Goal: Task Accomplishment & Management: Use online tool/utility

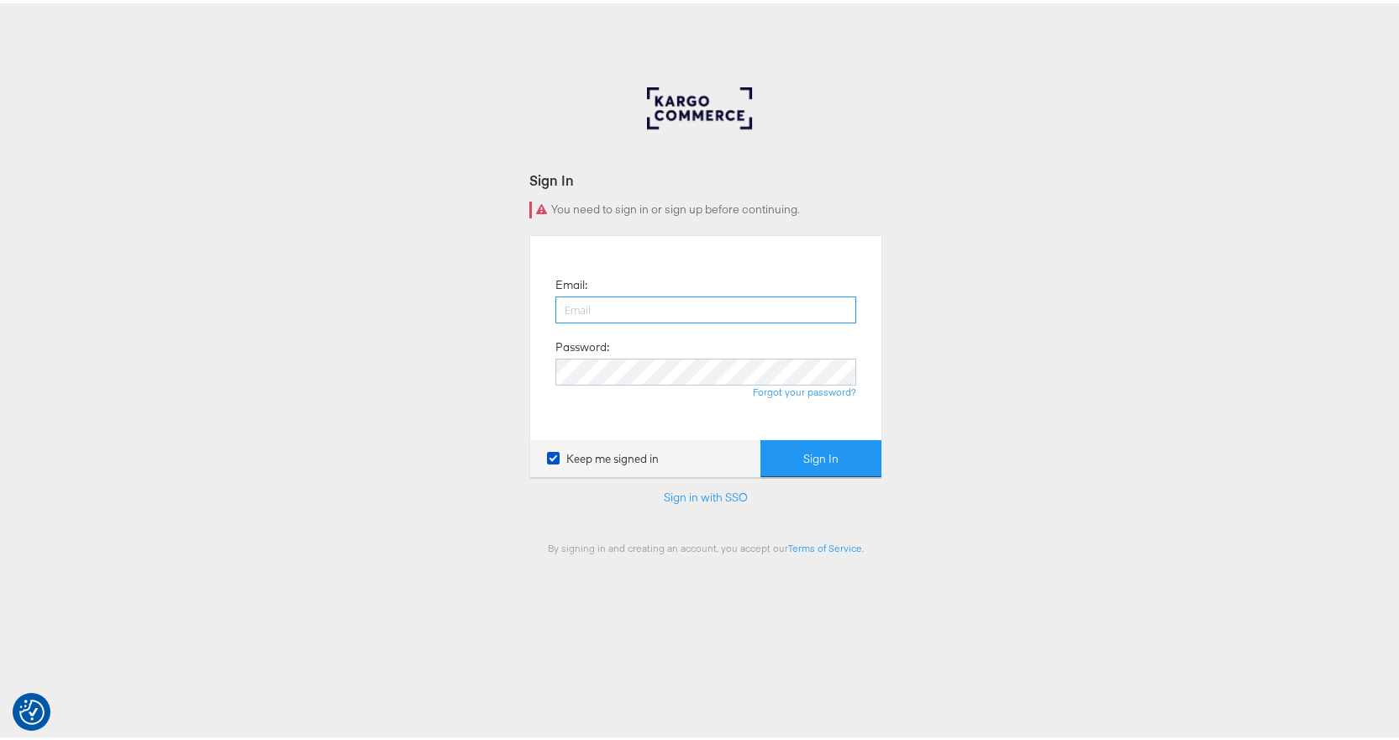
click at [761, 437] on button "Sign In" at bounding box center [821, 456] width 121 height 38
type input "raylene.vickery1@mindshareworld.com"
click at [761, 437] on button "Sign In" at bounding box center [821, 456] width 121 height 38
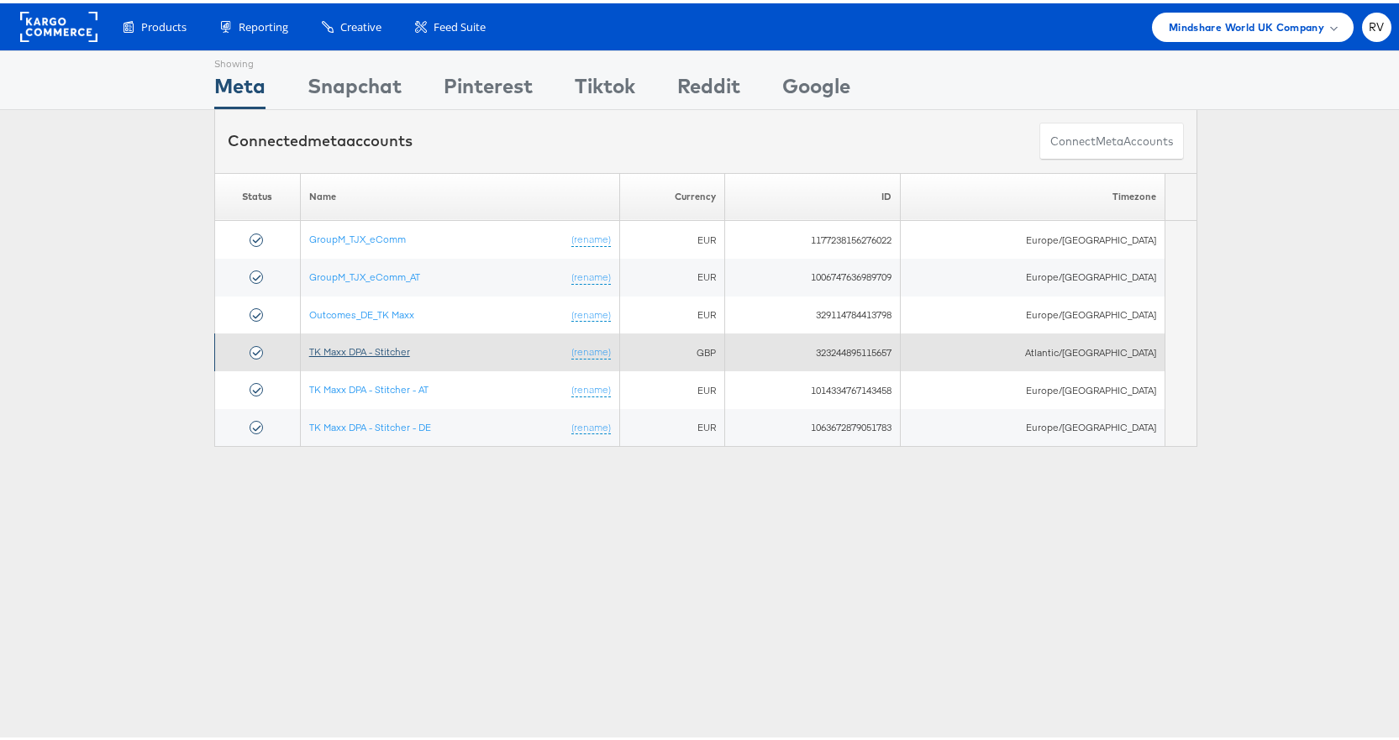
click at [318, 346] on link "TK Maxx DPA - Stitcher" at bounding box center [359, 348] width 101 height 13
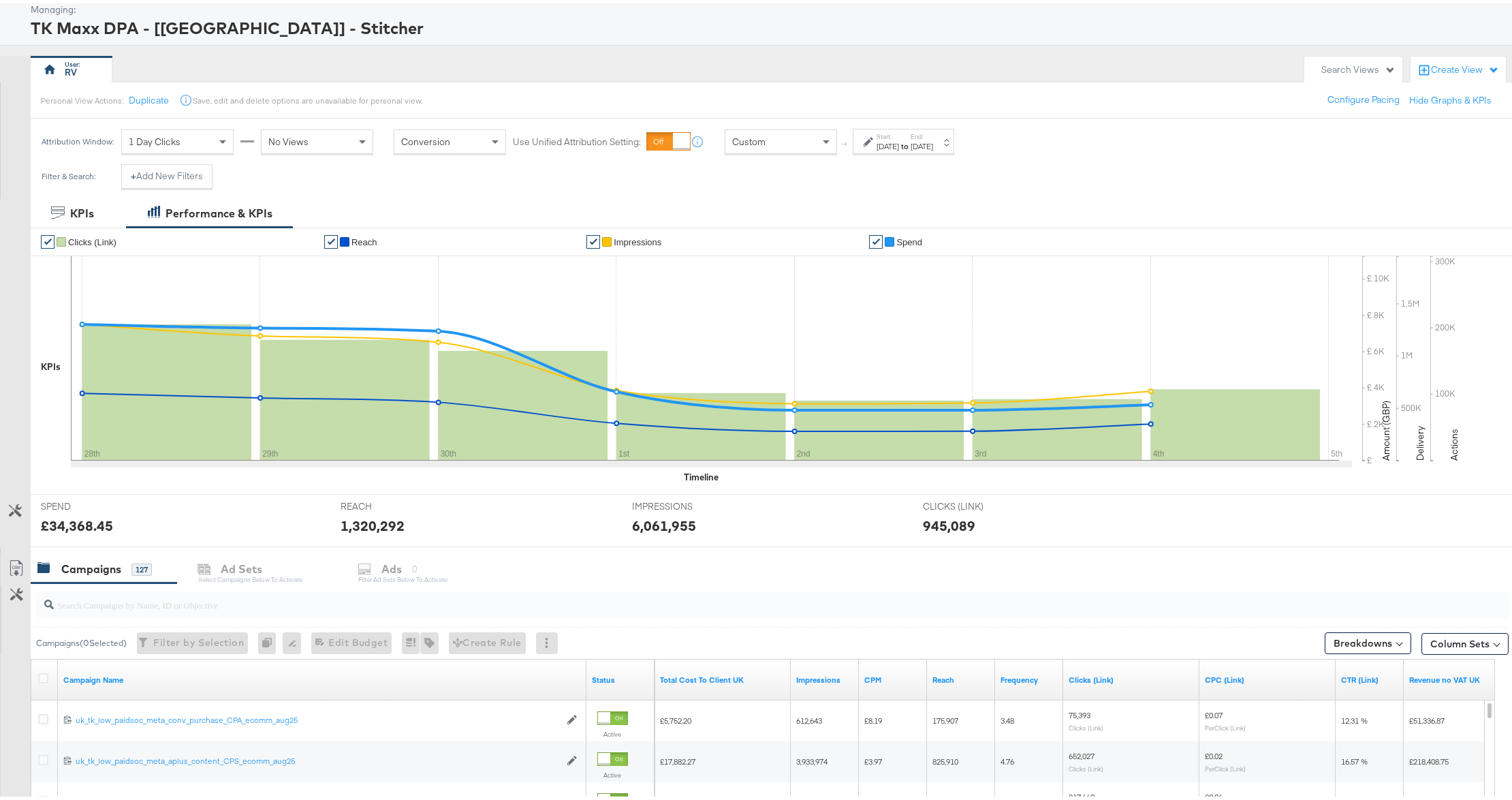
scroll to position [91, 0]
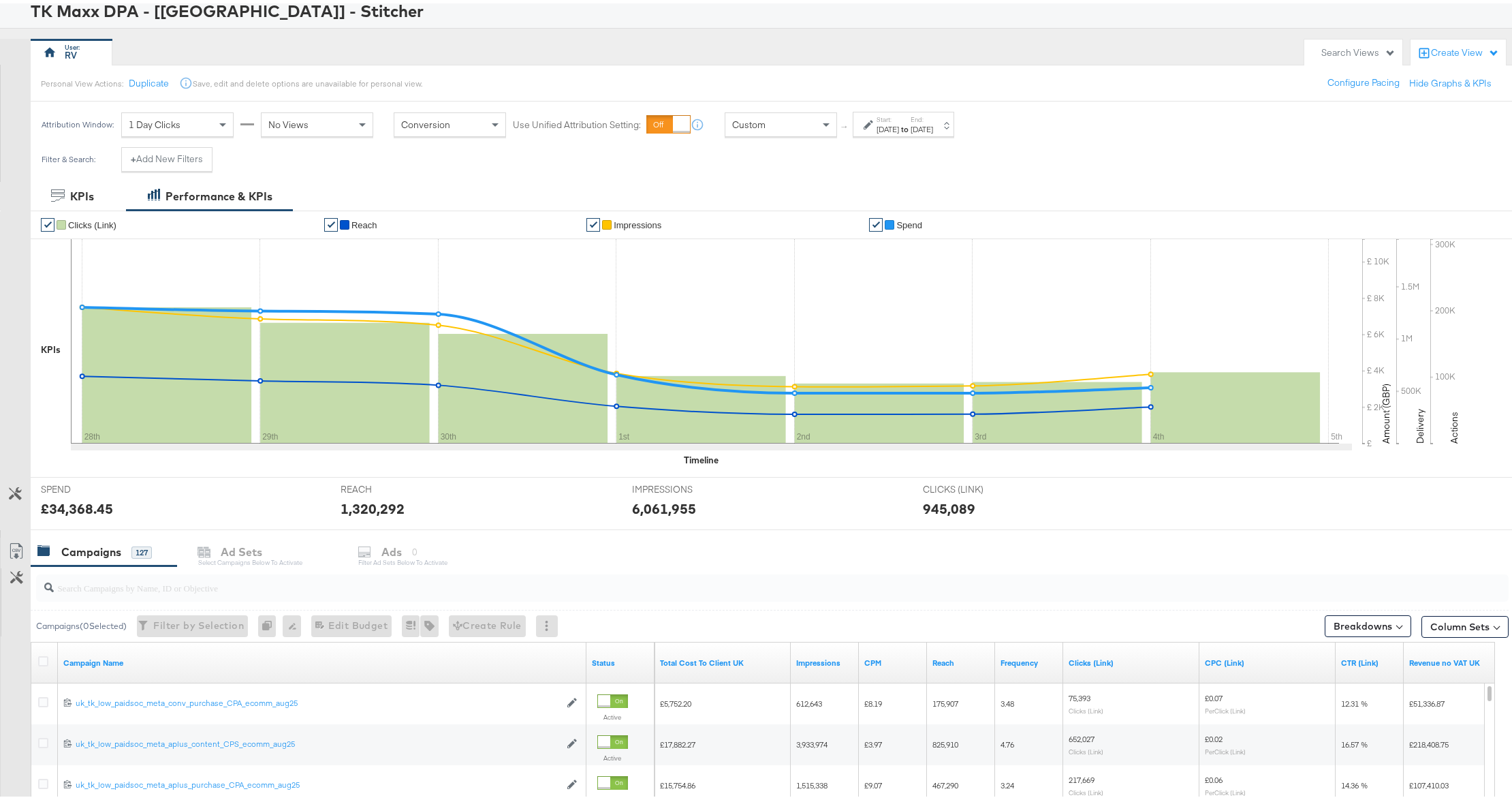
click at [899, 130] on div "[DATE]" at bounding box center [888, 126] width 23 height 11
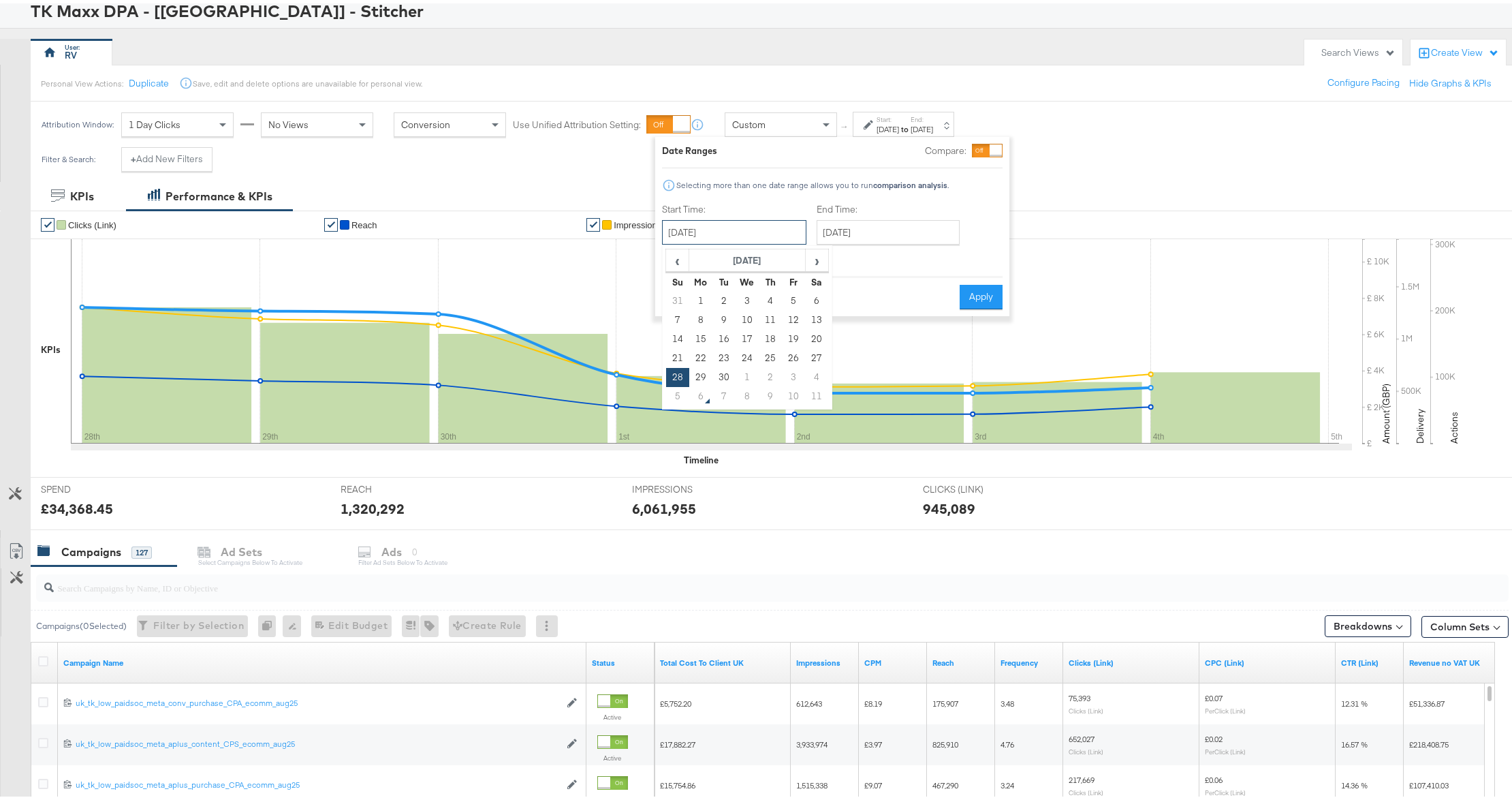
click at [720, 238] on input "[DATE]" at bounding box center [734, 229] width 144 height 24
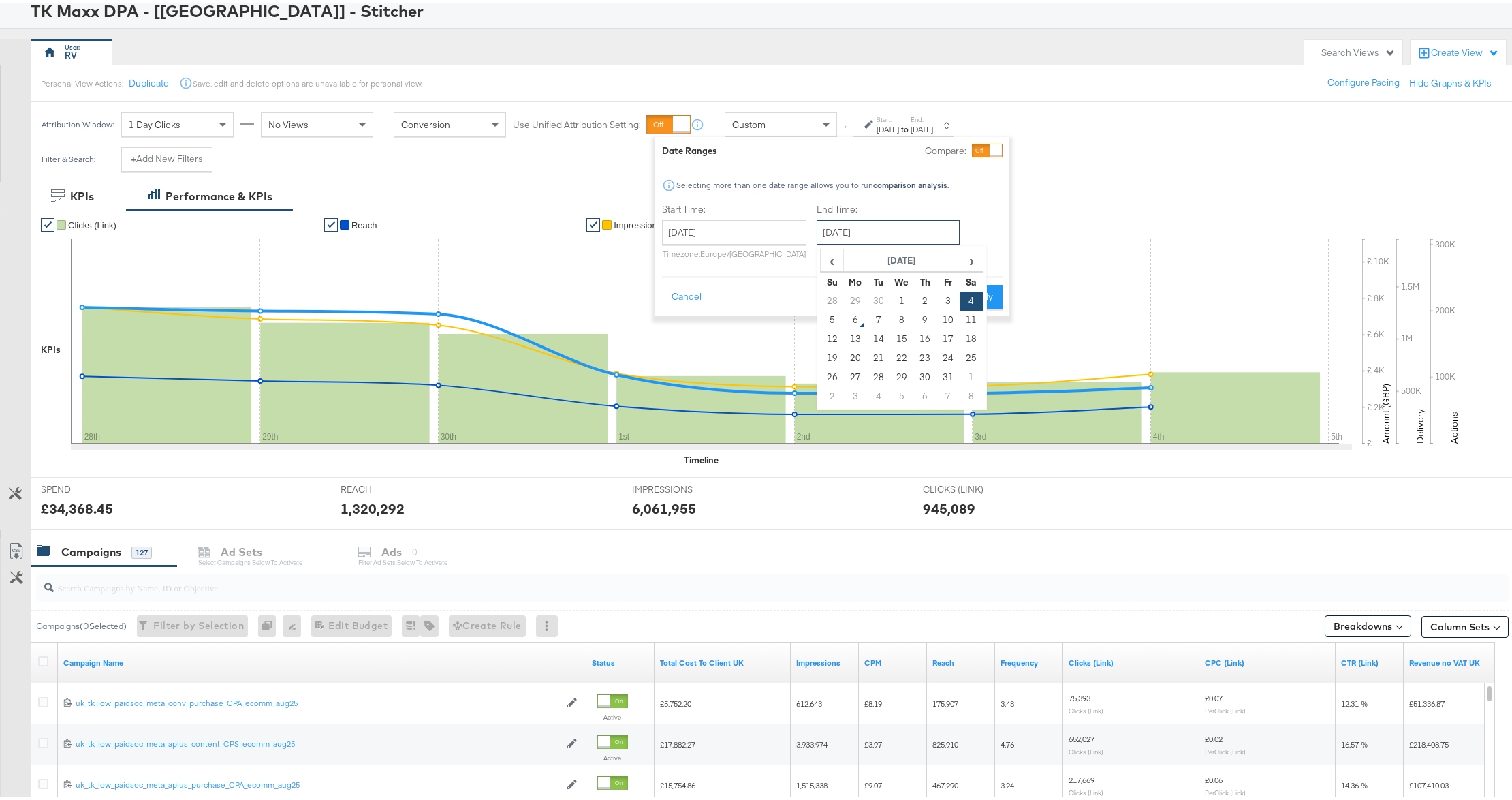
click at [840, 228] on input "[DATE]" at bounding box center [888, 229] width 143 height 24
click at [994, 297] on button "Apply" at bounding box center [980, 293] width 43 height 24
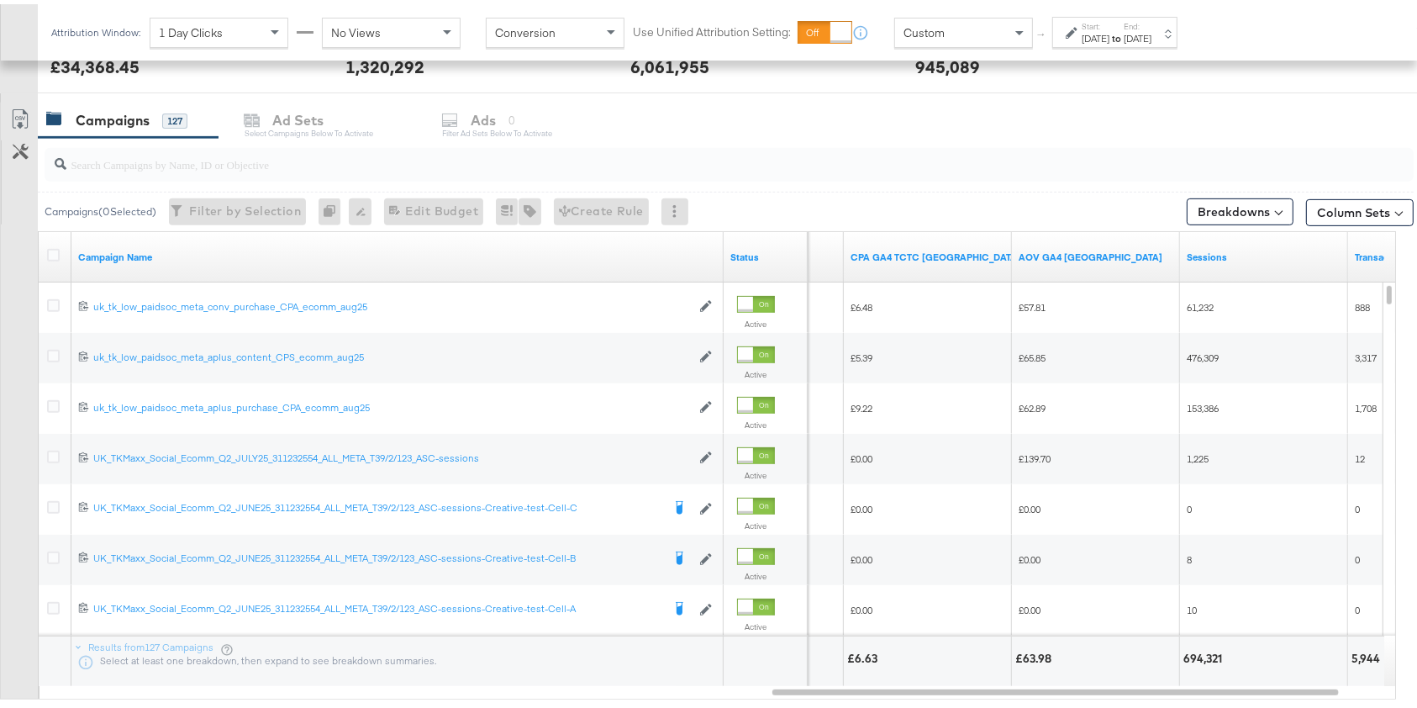
scroll to position [671, 0]
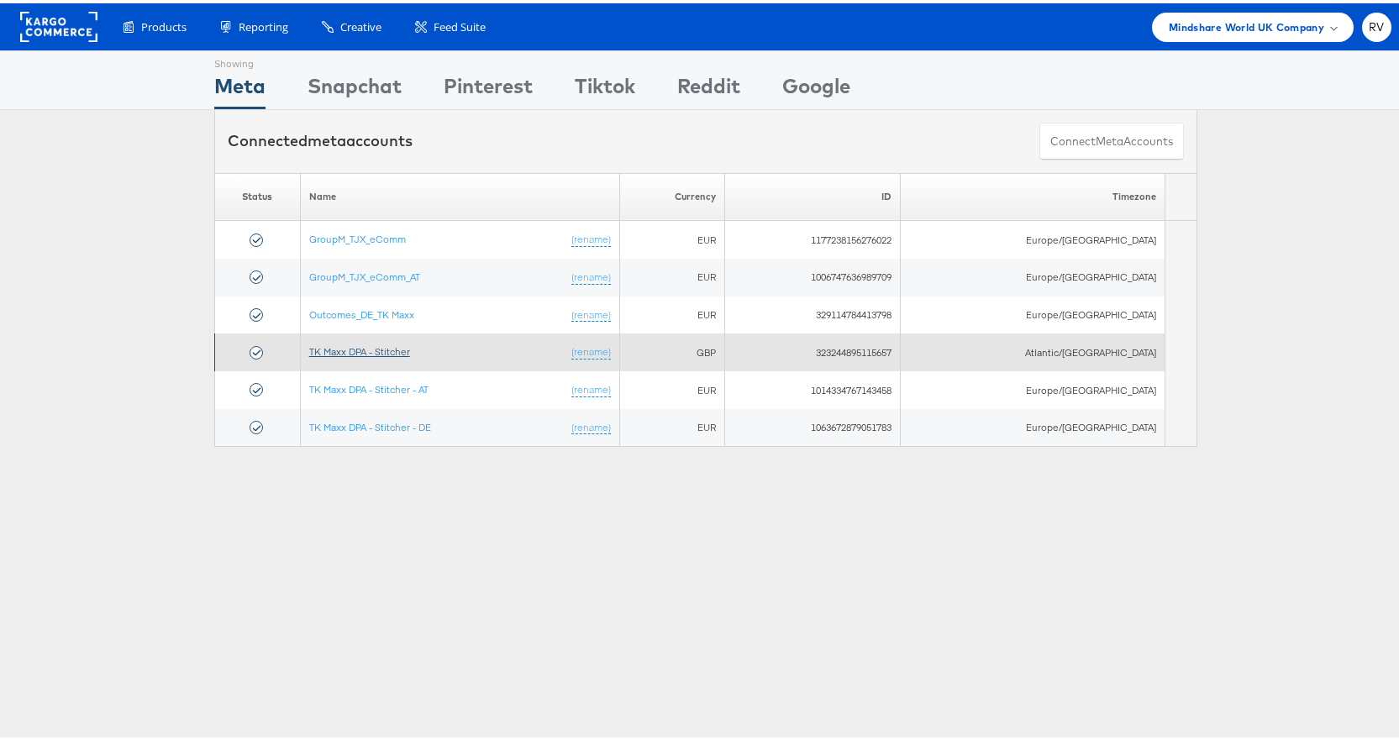
click at [363, 350] on link "TK Maxx DPA - Stitcher" at bounding box center [359, 348] width 101 height 13
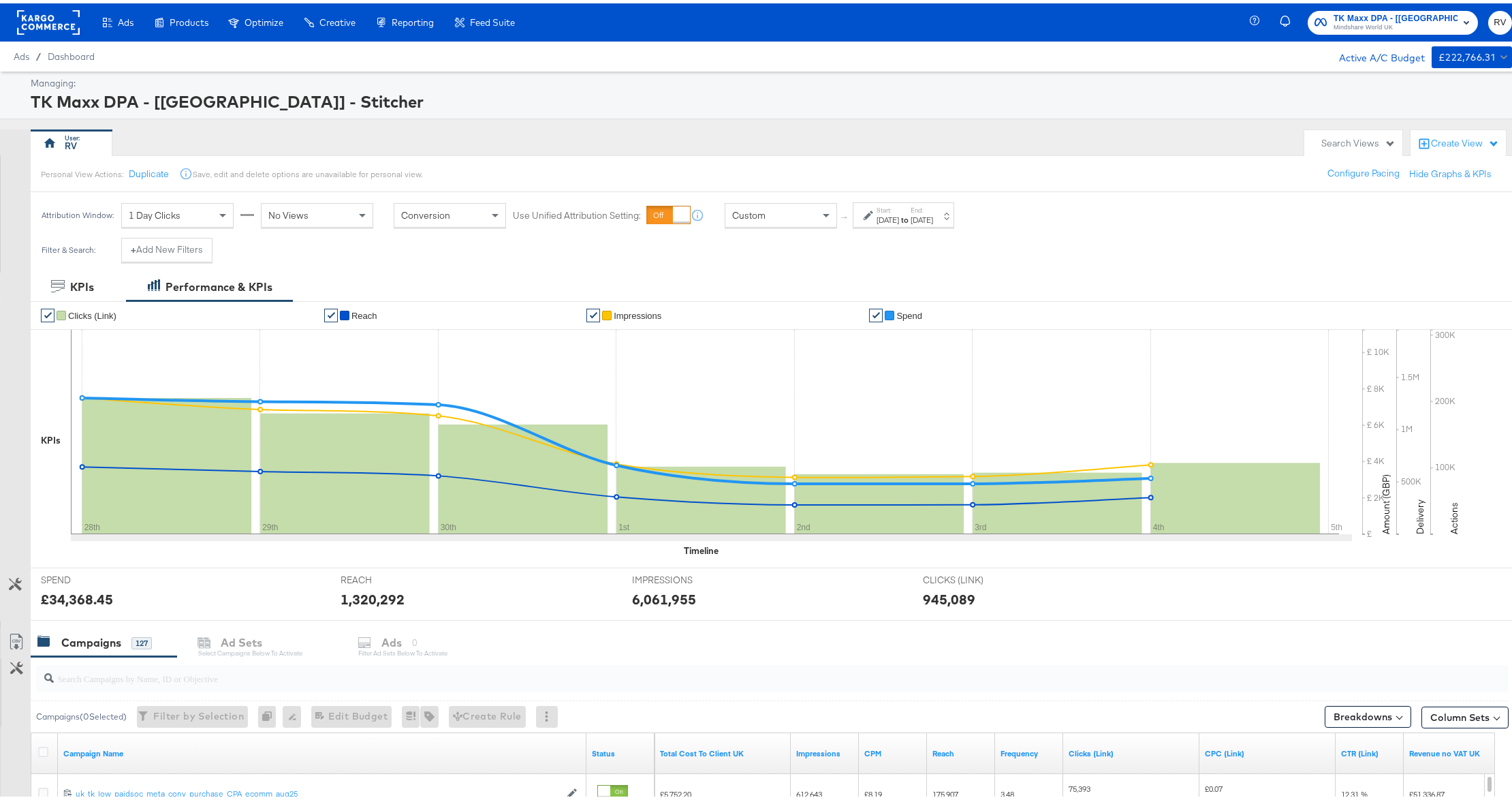
click at [1381, 30] on button "TK Maxx DPA - [UK] - Stitcher Mindshare World UK" at bounding box center [1392, 19] width 170 height 24
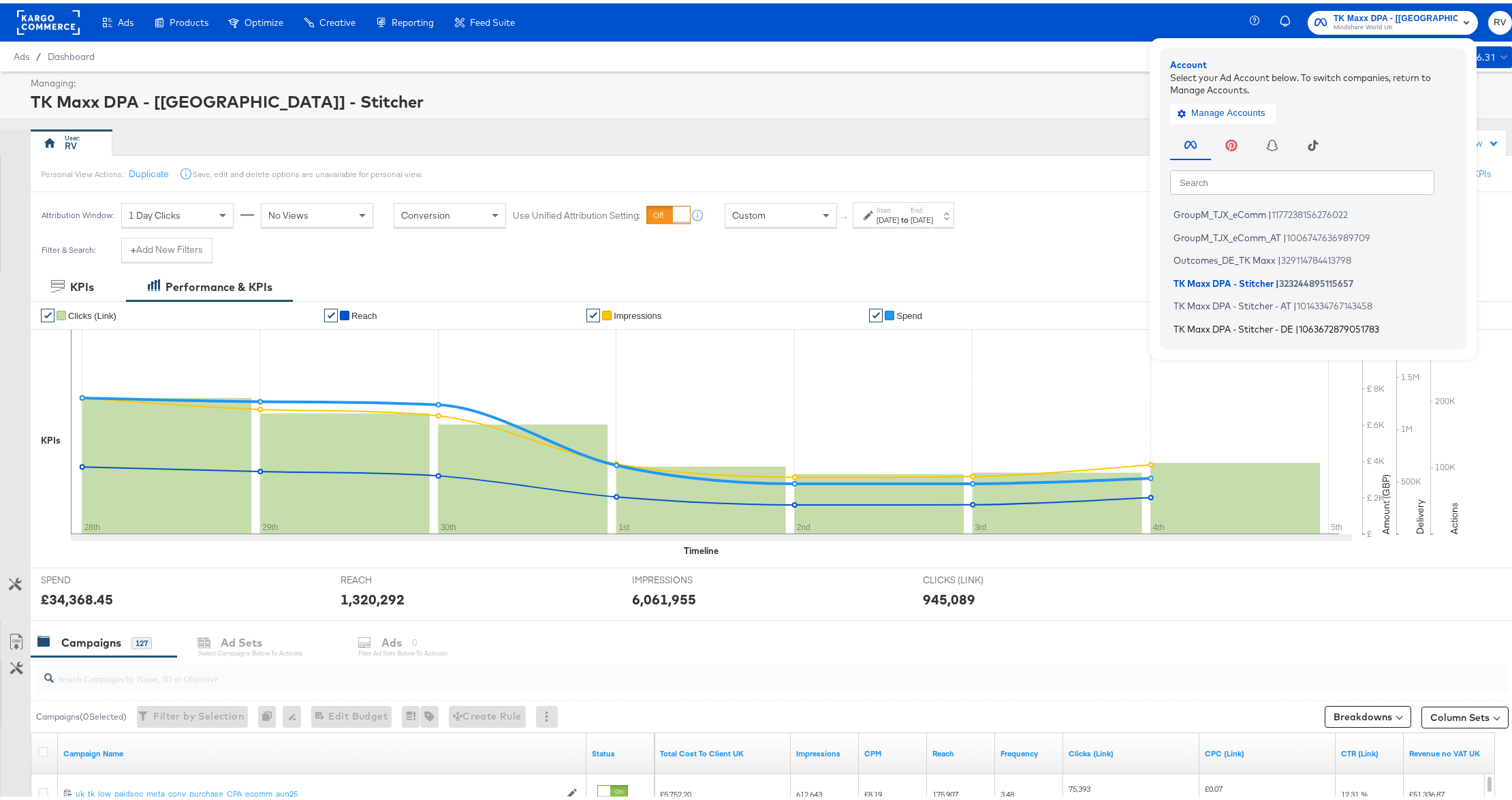
click at [1231, 324] on span "TK Maxx DPA - Stitcher - DE" at bounding box center [1233, 324] width 120 height 11
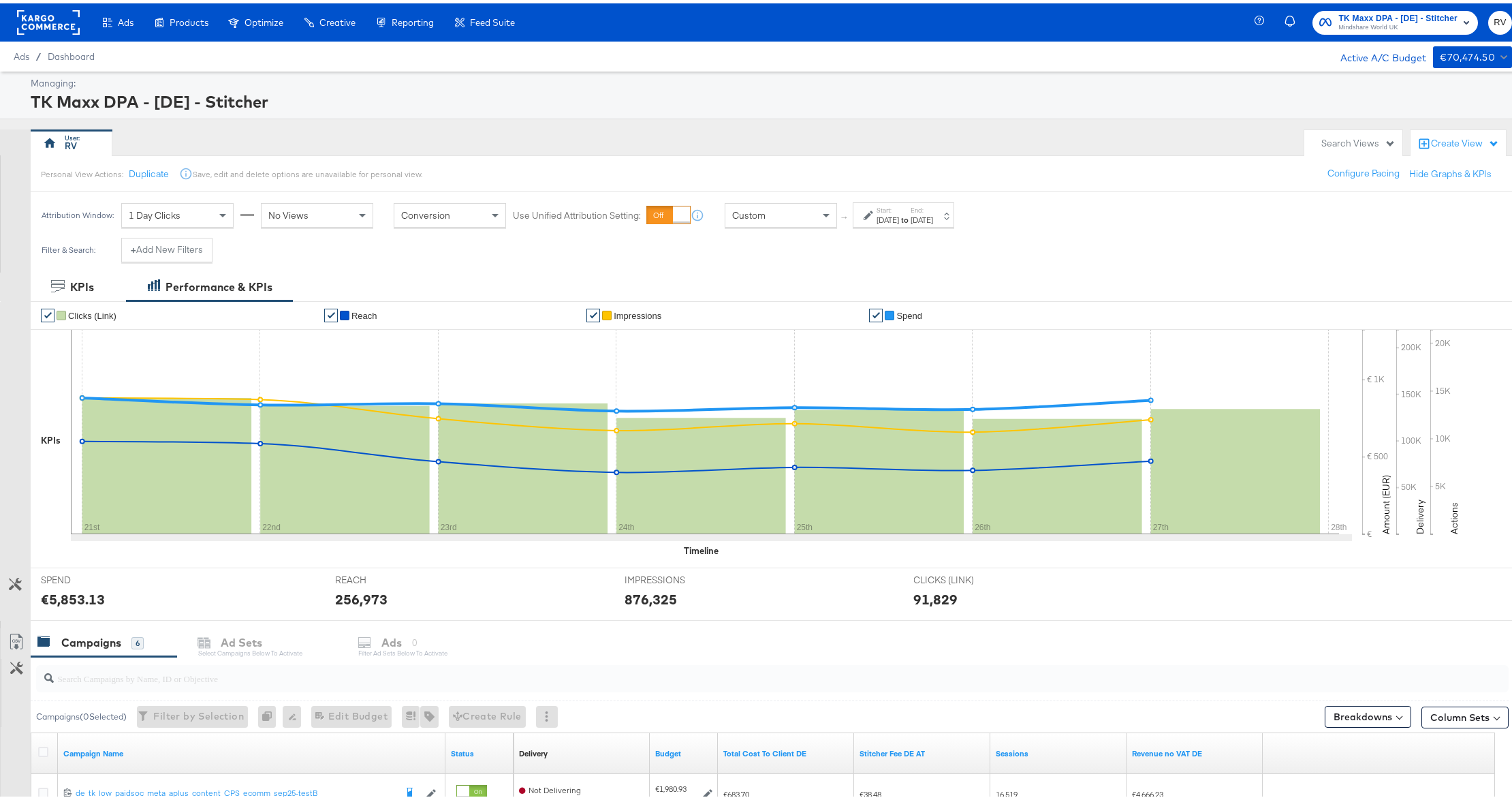
click at [911, 219] on strong "to" at bounding box center [904, 216] width 11 height 11
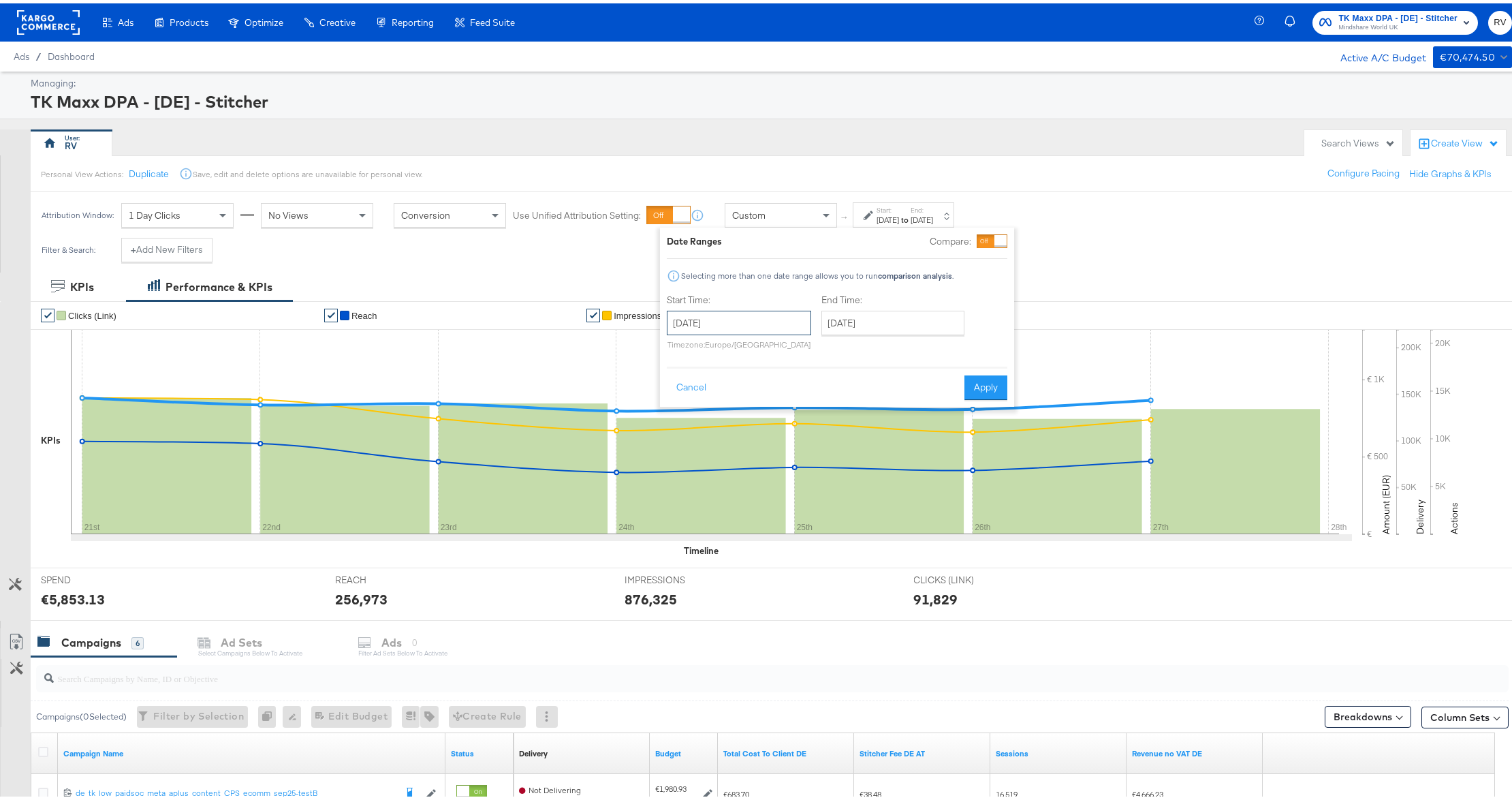
click at [747, 322] on input "[DATE]" at bounding box center [739, 319] width 144 height 24
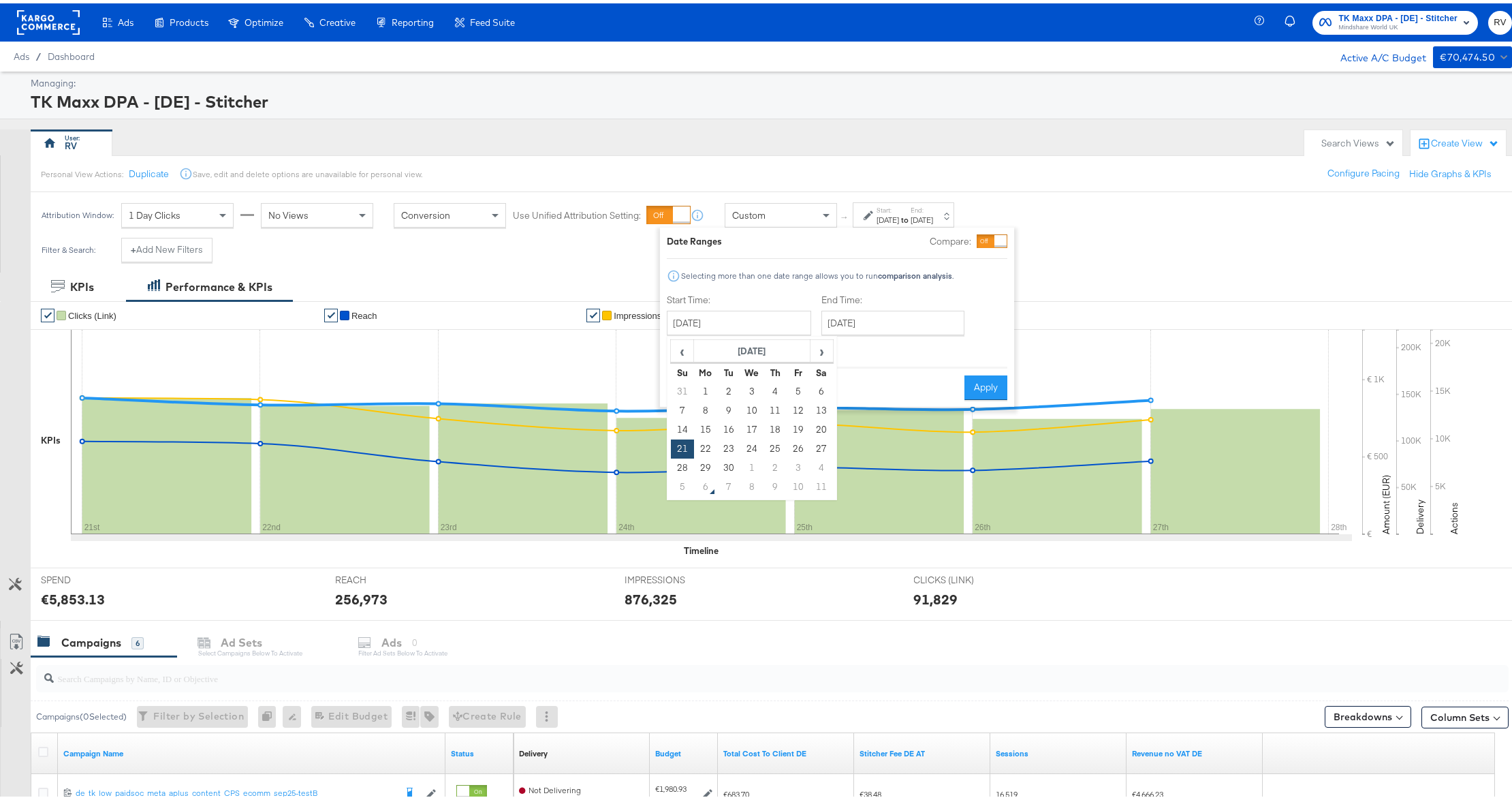
click at [676, 467] on td "28" at bounding box center [682, 464] width 23 height 19
type input "[DATE]"
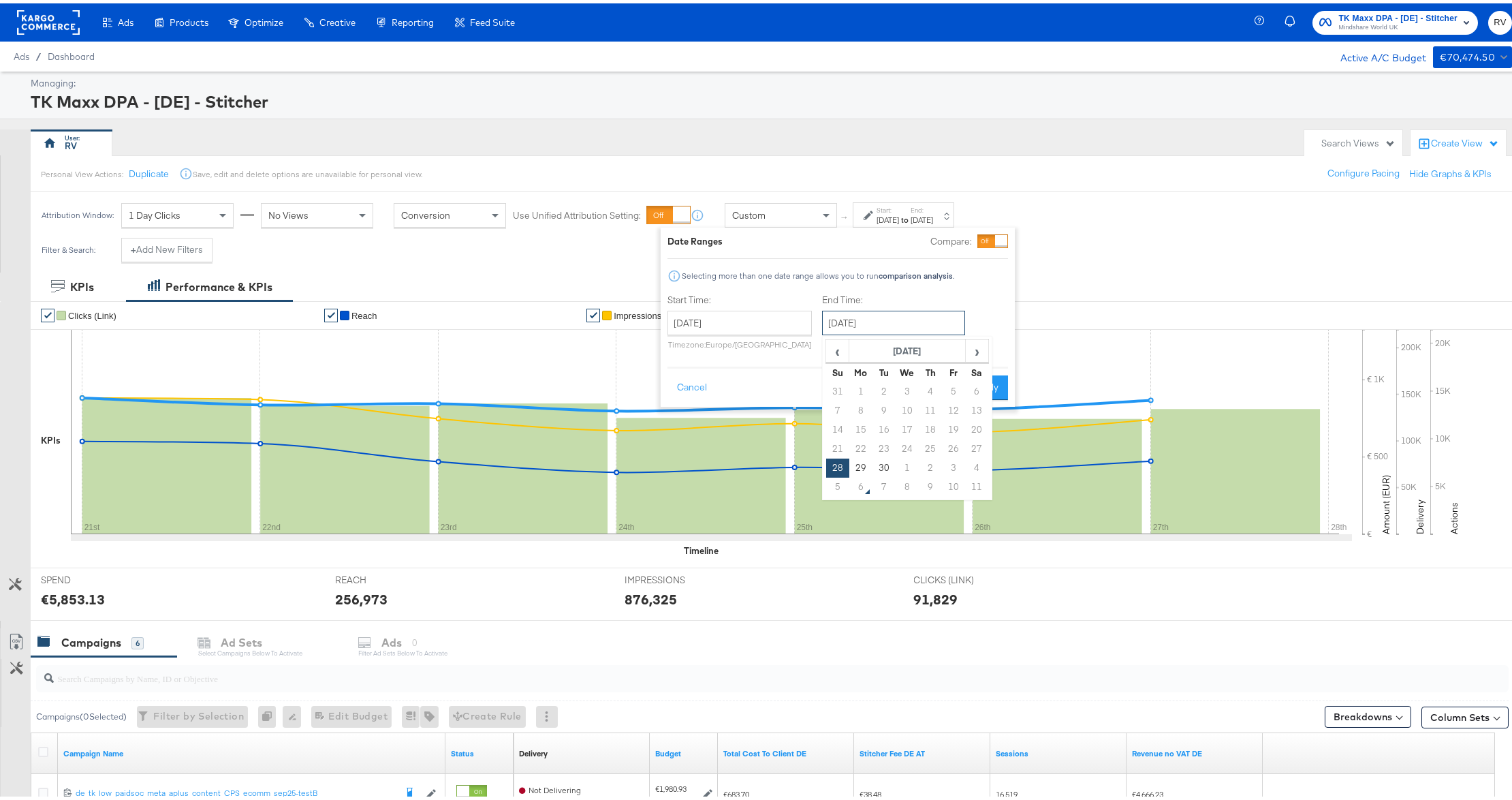
click at [916, 314] on input "[DATE]" at bounding box center [893, 319] width 143 height 24
click at [973, 461] on td "4" at bounding box center [976, 464] width 23 height 19
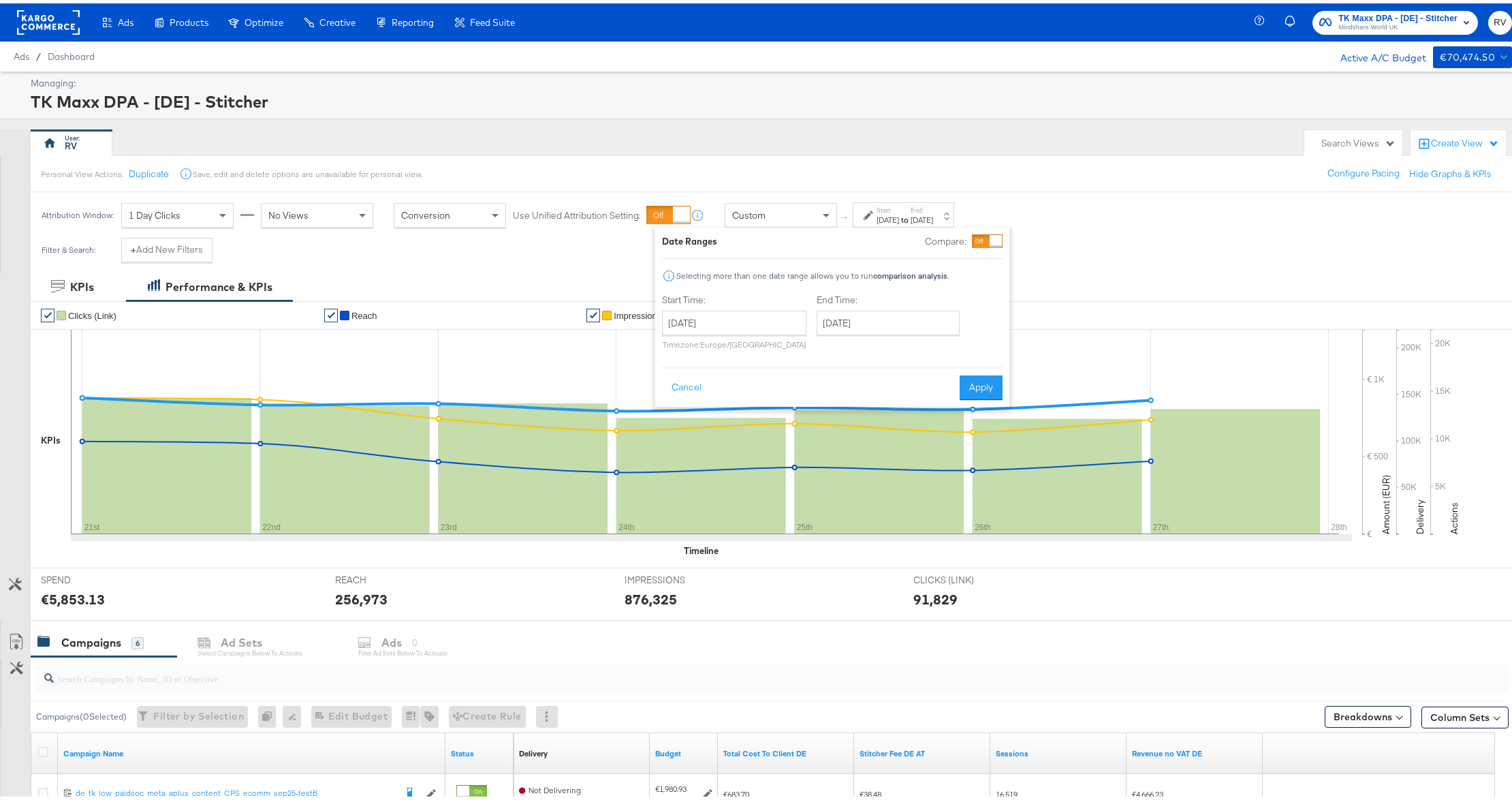
type input "[DATE]"
click at [989, 379] on button "Apply" at bounding box center [980, 384] width 43 height 24
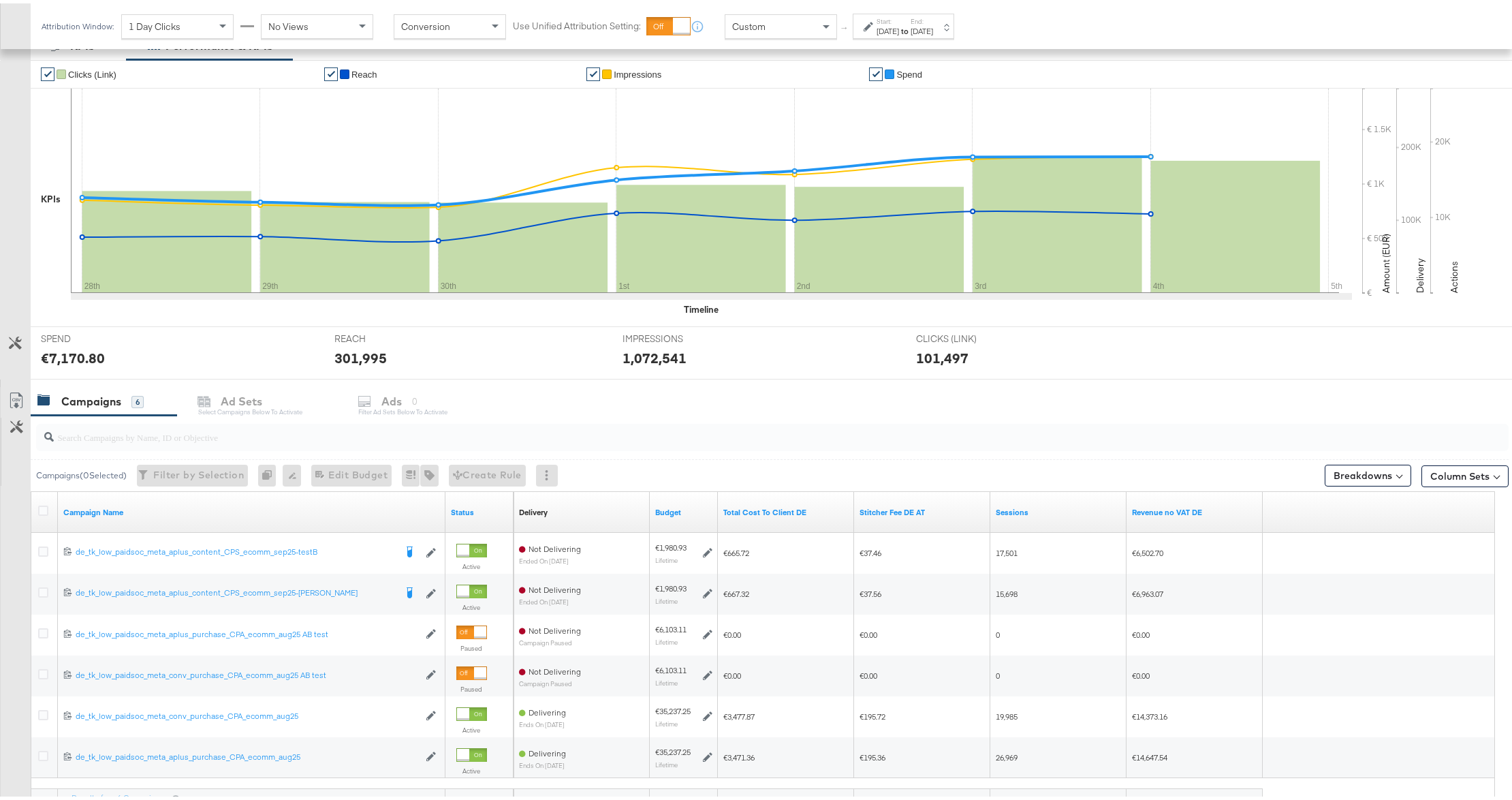
scroll to position [358, 0]
